Goal: Check status: Check status

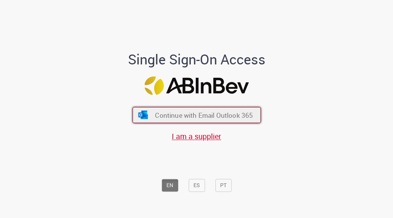
click at [196, 120] on span "Continue with Email Outlook 365" at bounding box center [204, 115] width 98 height 9
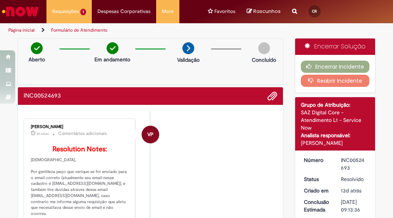
click at [328, 81] on button "Reabrir Incidente" at bounding box center [335, 81] width 69 height 12
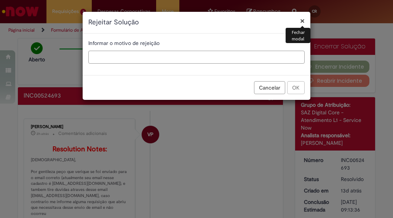
click at [164, 55] on input "text" at bounding box center [196, 57] width 216 height 13
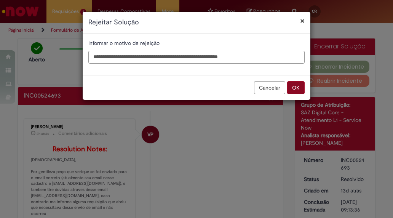
type input "**********"
click at [293, 89] on button "OK" at bounding box center [296, 87] width 18 height 13
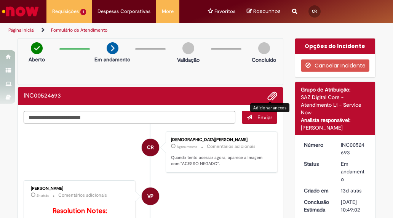
click at [270, 93] on span "Adicionar anexos" at bounding box center [272, 96] width 9 height 9
